Goal: Answer question/provide support

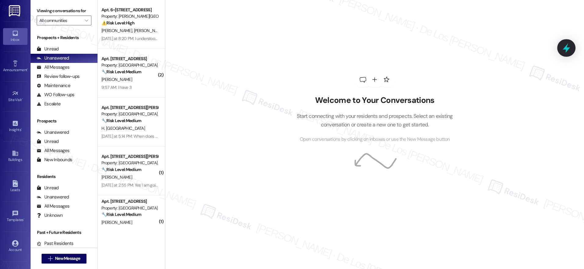
click at [562, 50] on icon at bounding box center [566, 48] width 10 height 10
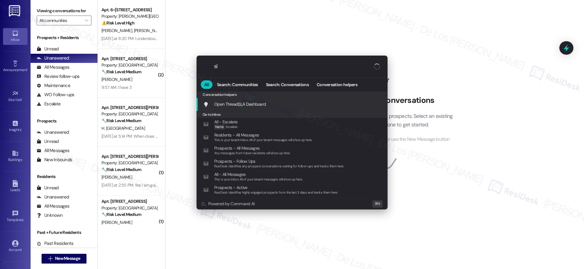
type input "sla"
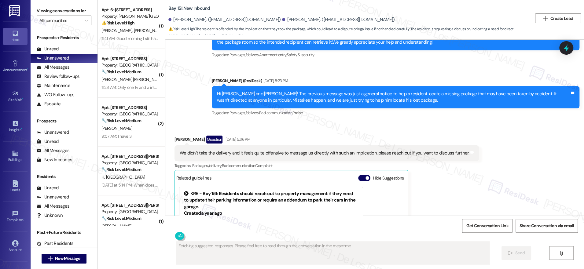
scroll to position [1100, 0]
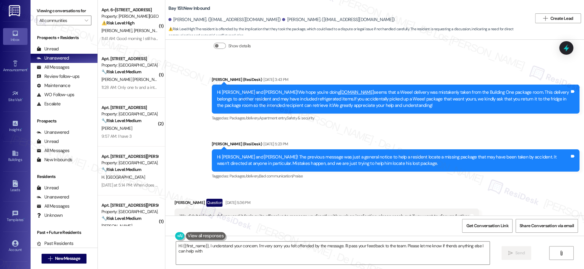
type textarea "Hi {{first_name}}, I understand your concern. I'm very sorry you felt offended …"
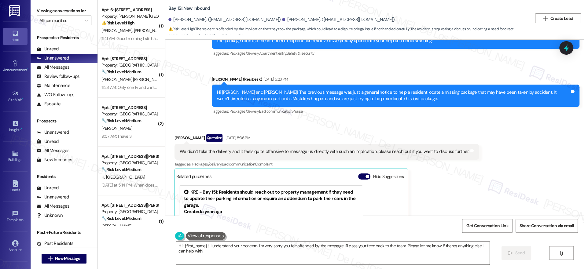
scroll to position [1303, 0]
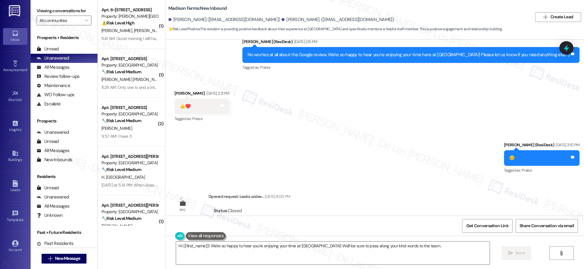
scroll to position [1083, 0]
